Goal: Transaction & Acquisition: Purchase product/service

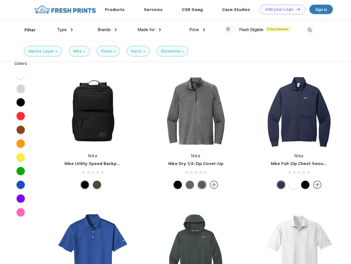
click at [280, 9] on link "Add your Logo Design Tool" at bounding box center [282, 10] width 45 height 10
click at [0, 0] on div "Design Tool" at bounding box center [0, 0] width 0 height 0
click at [295, 9] on link "Add your Logo Design Tool" at bounding box center [282, 10] width 45 height 10
click at [26, 30] on div "Filter" at bounding box center [30, 30] width 11 height 6
click at [65, 30] on span "Type" at bounding box center [62, 29] width 10 height 5
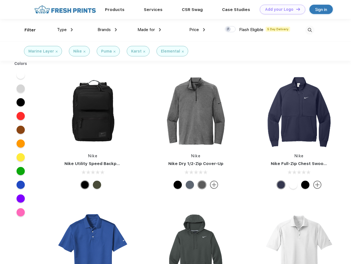
click at [107, 30] on span "Brands" at bounding box center [103, 29] width 13 height 5
click at [149, 30] on span "Made for" at bounding box center [145, 29] width 17 height 5
click at [197, 30] on span "Price" at bounding box center [194, 29] width 10 height 5
click at [230, 29] on div at bounding box center [230, 29] width 11 height 6
click at [228, 29] on input "checkbox" at bounding box center [227, 28] width 4 height 4
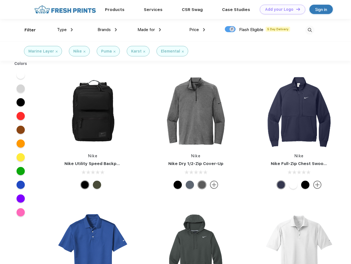
click at [310, 30] on img at bounding box center [309, 30] width 9 height 9
